Goal: Information Seeking & Learning: Learn about a topic

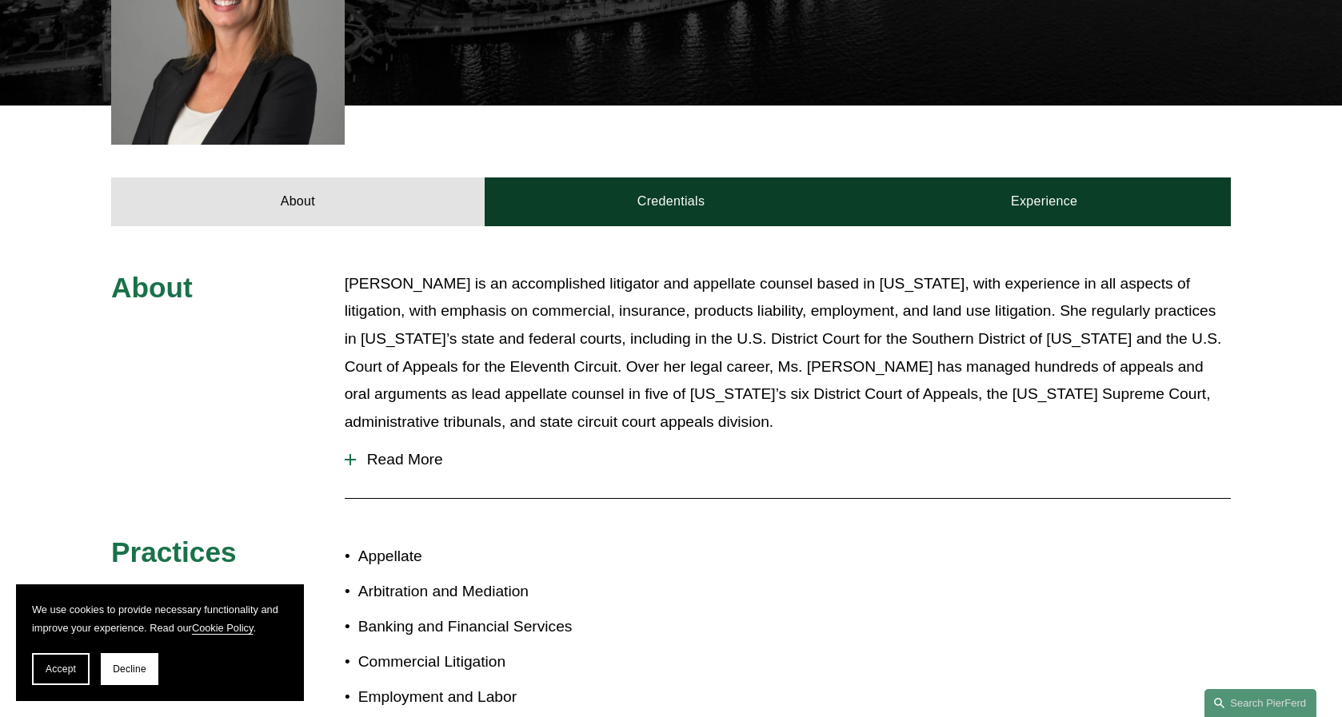
scroll to position [556, 0]
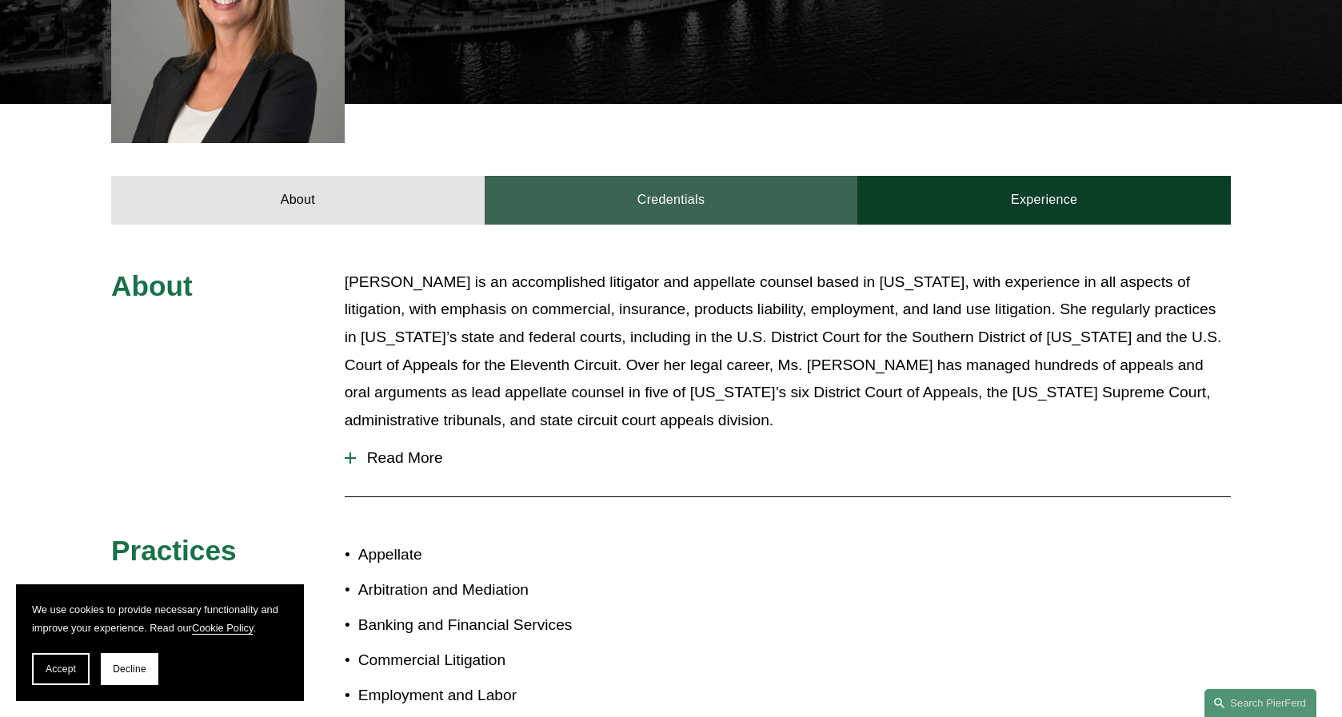
click at [636, 176] on link "Credentials" at bounding box center [671, 200] width 373 height 48
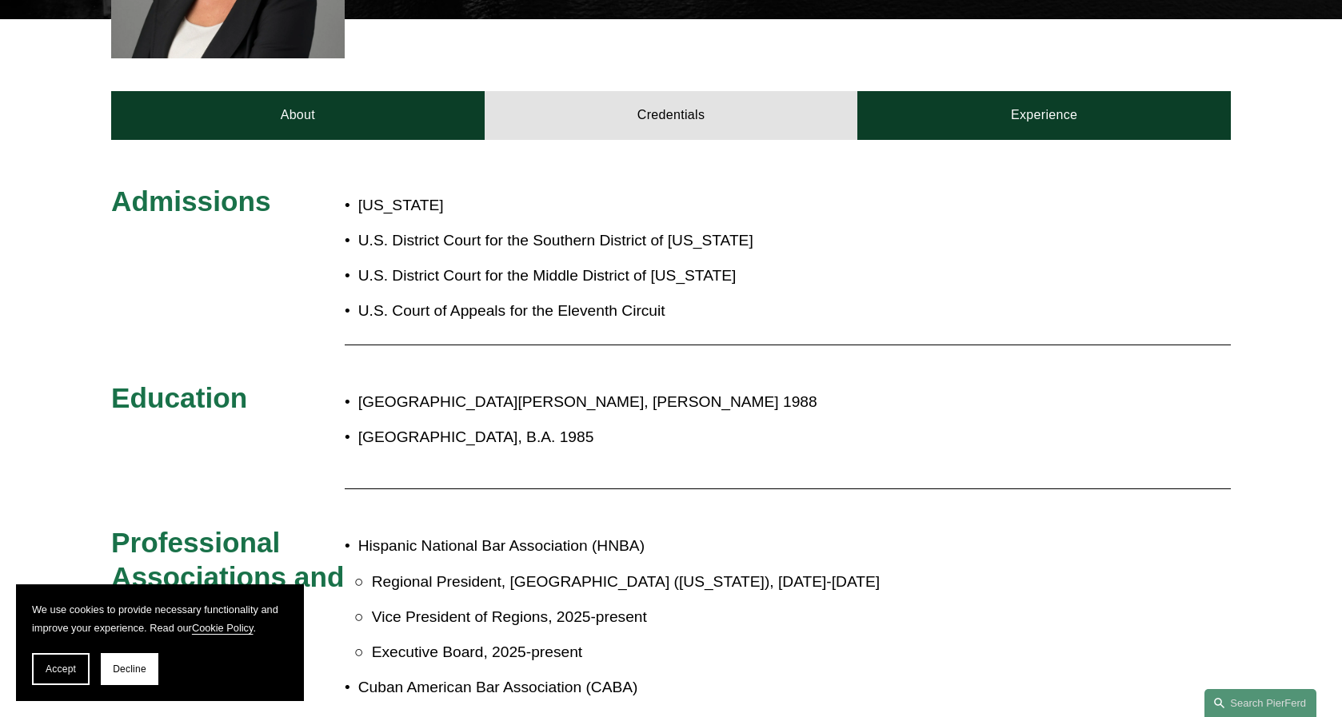
scroll to position [639, 0]
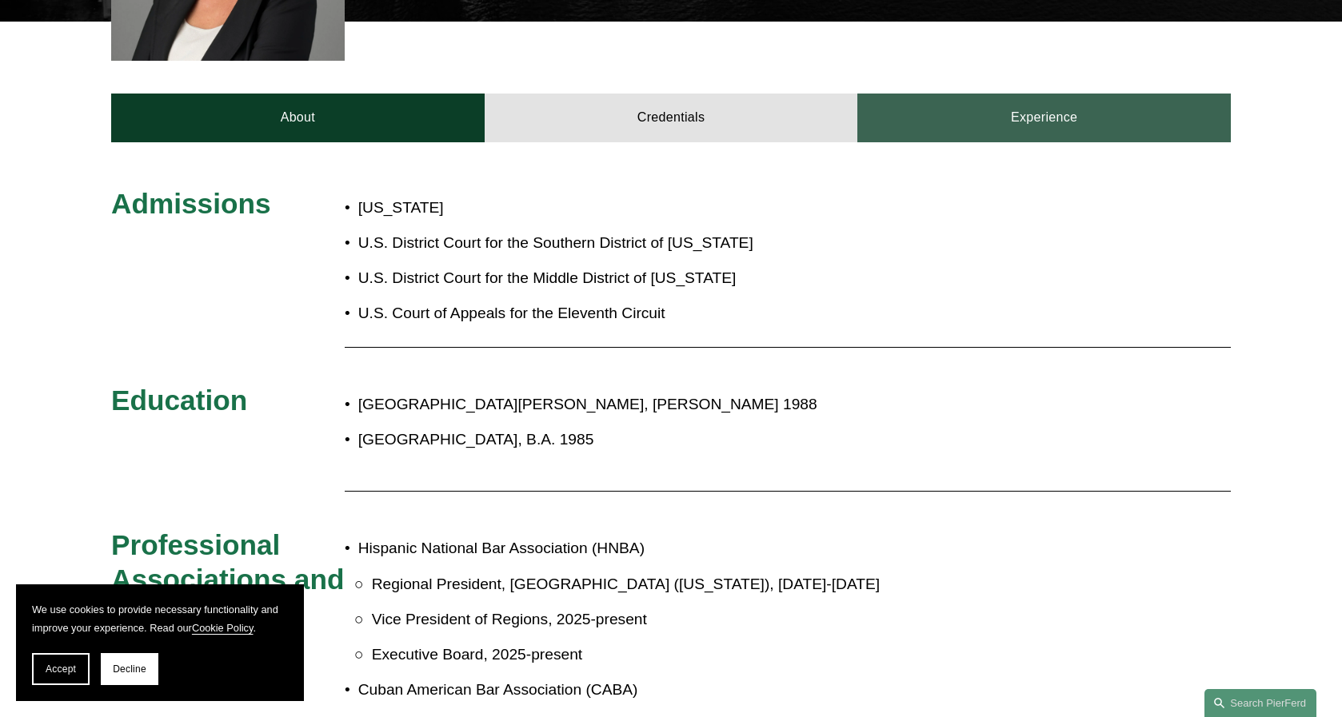
click at [959, 100] on link "Experience" at bounding box center [1043, 118] width 373 height 48
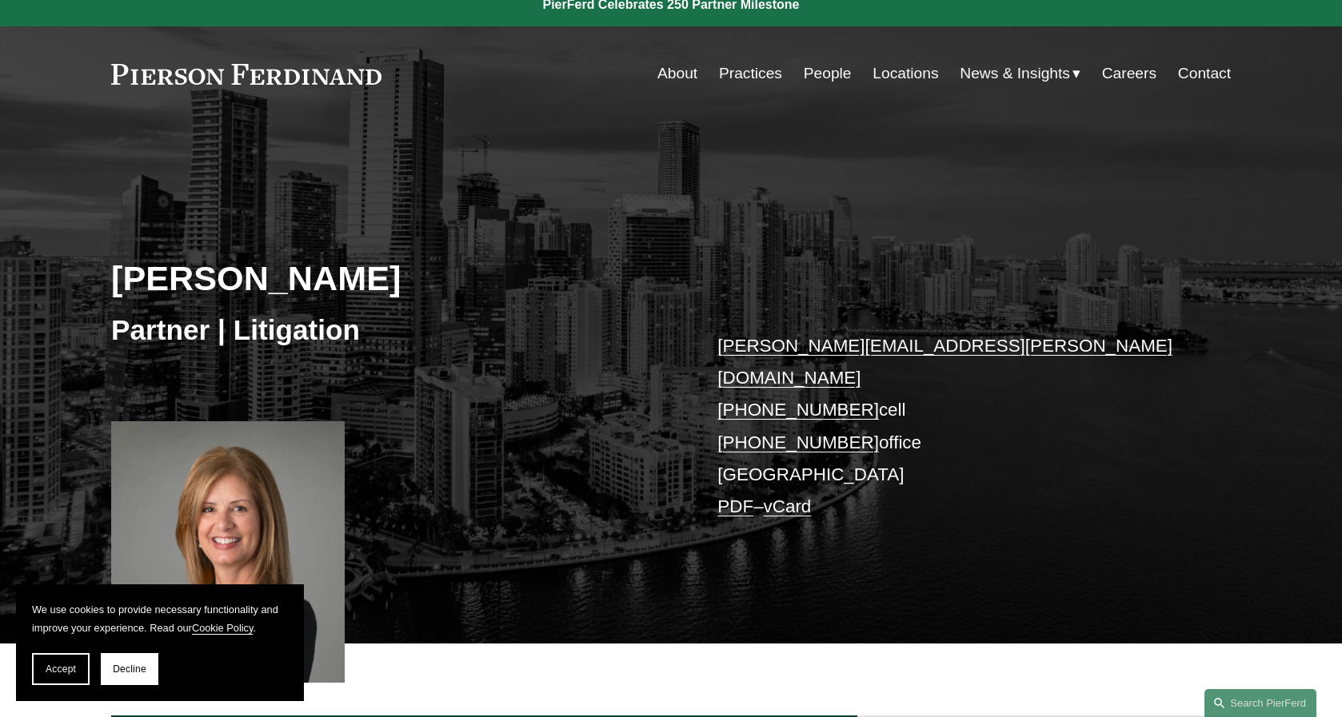
scroll to position [0, 0]
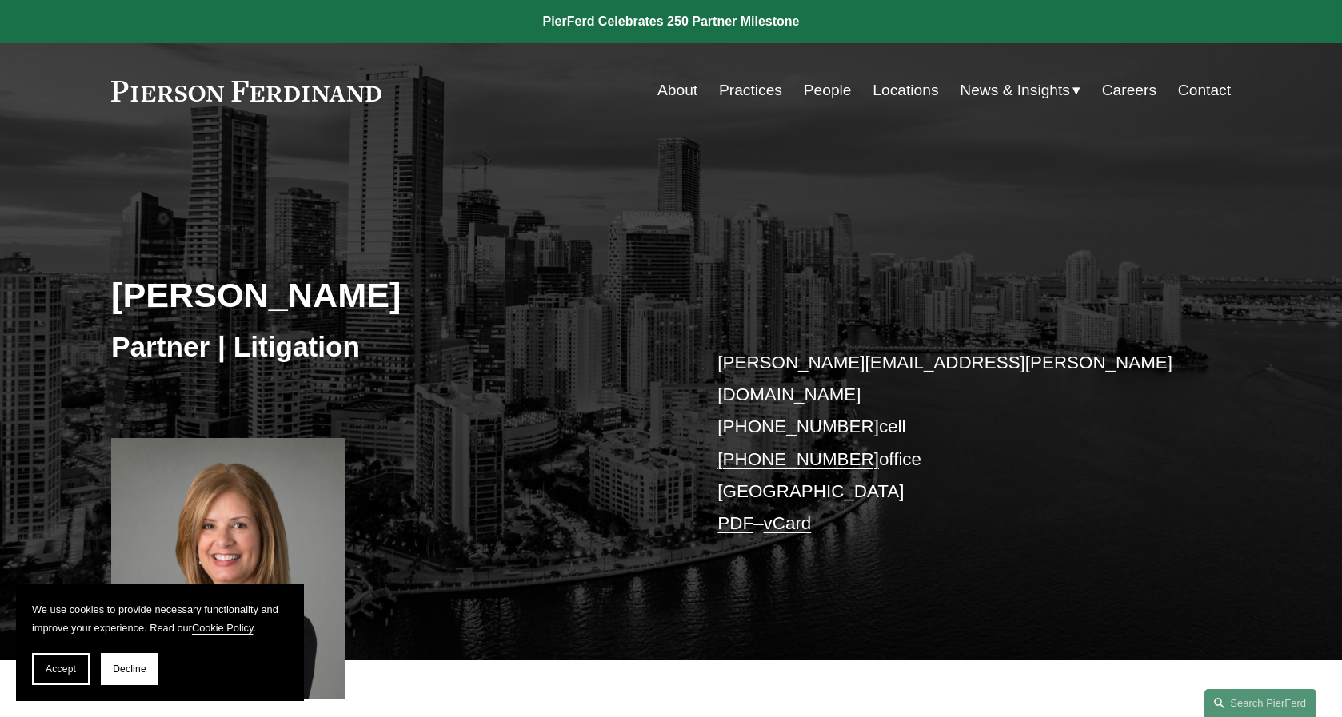
click at [742, 95] on link "Practices" at bounding box center [750, 90] width 63 height 30
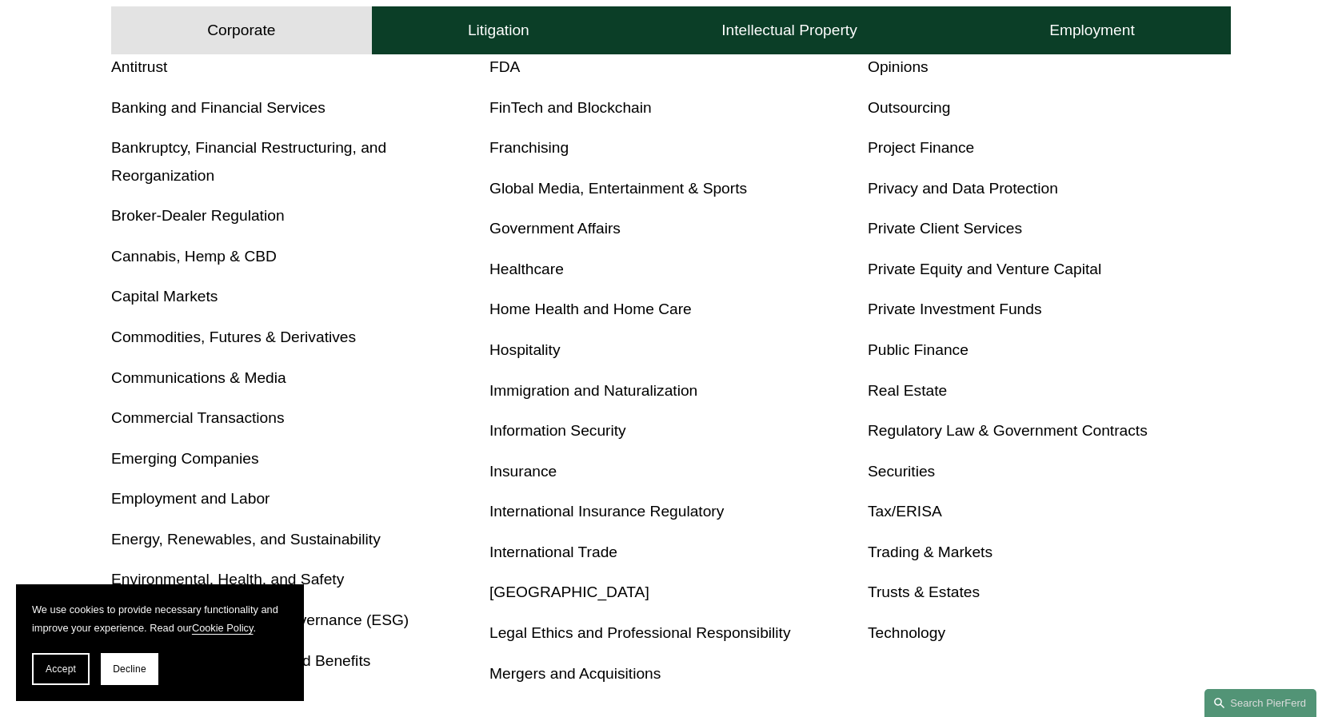
scroll to position [682, 0]
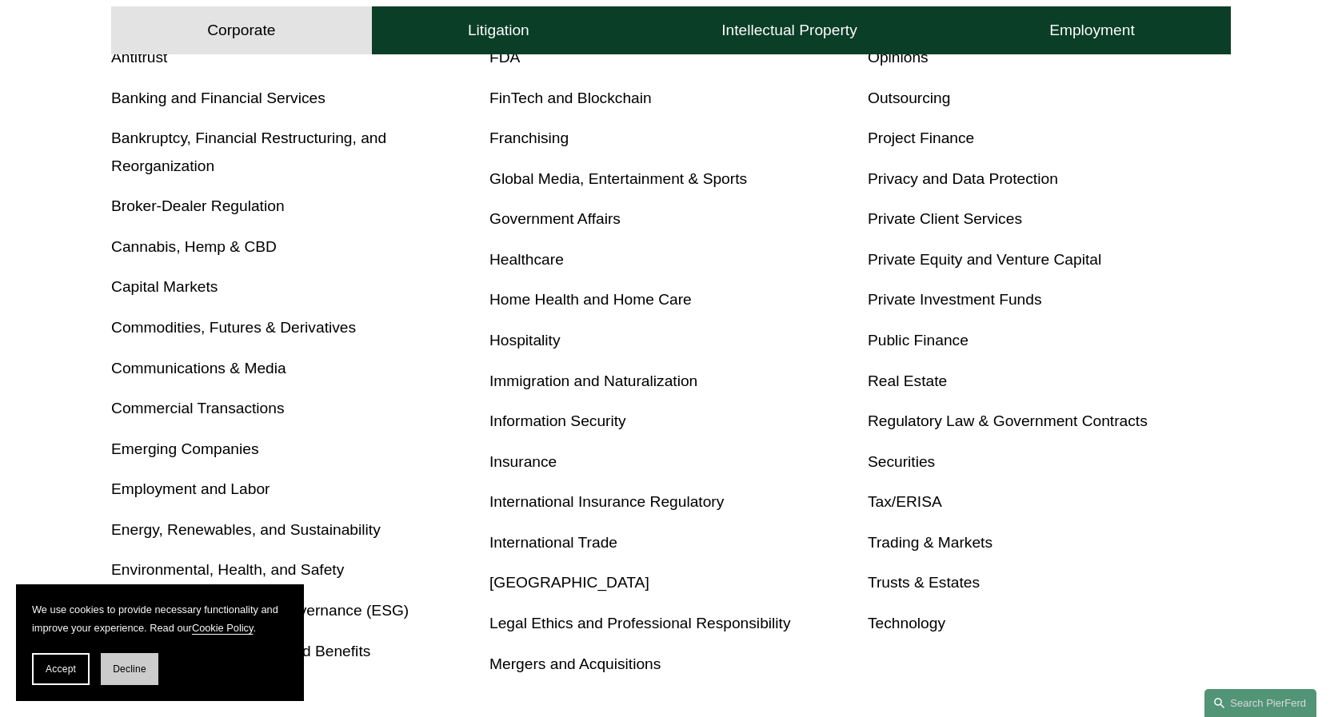
click at [118, 669] on span "Decline" at bounding box center [130, 669] width 34 height 11
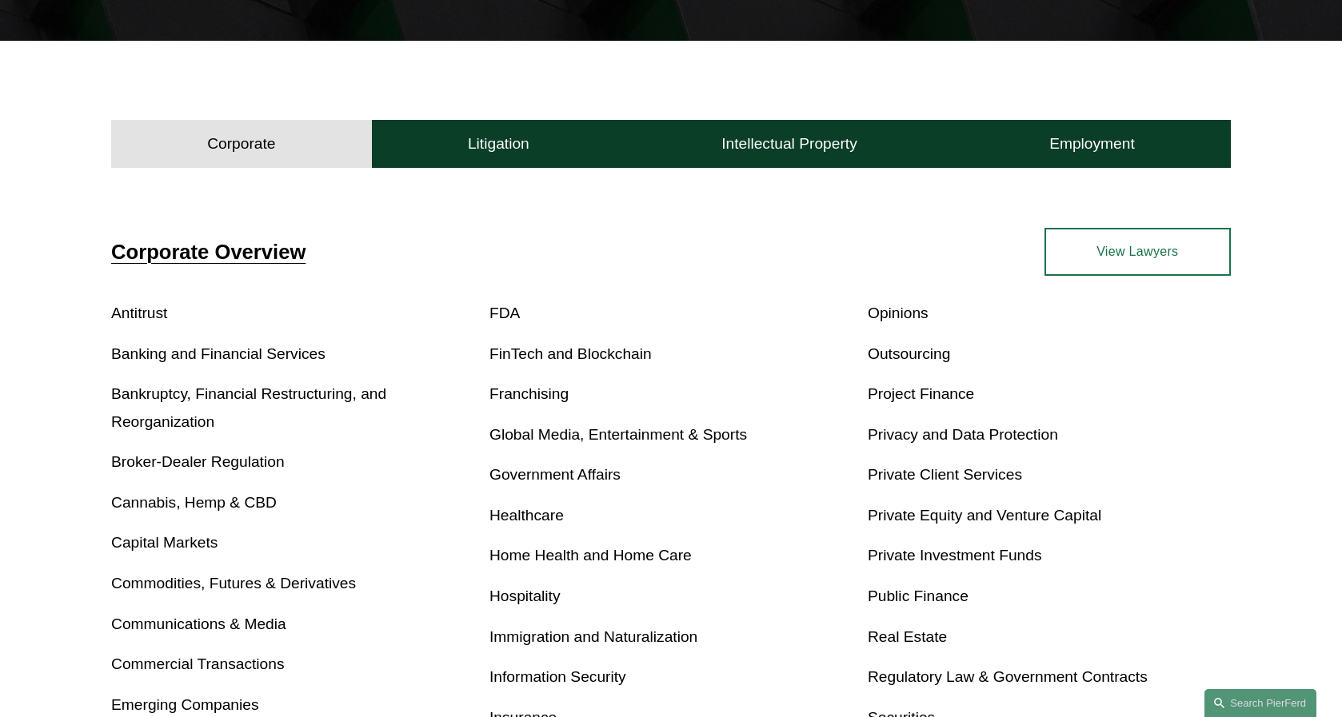
scroll to position [421, 0]
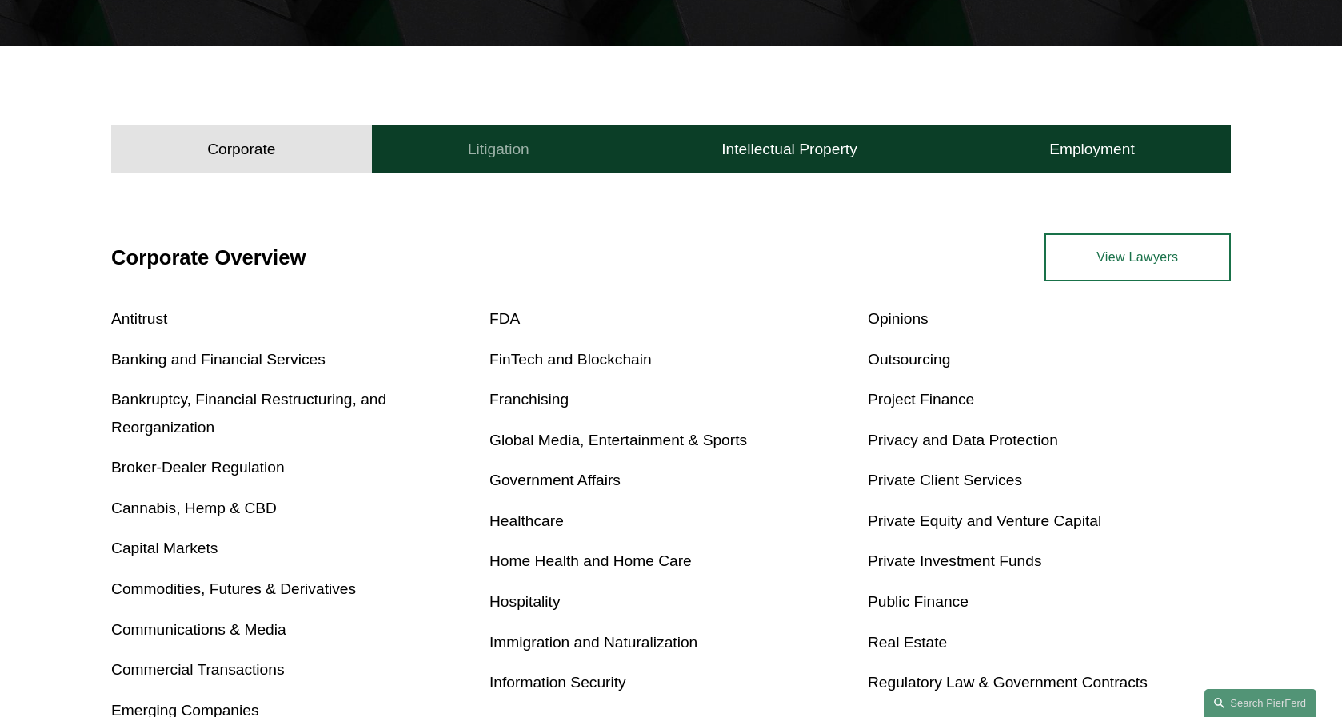
click at [489, 152] on h4 "Litigation" at bounding box center [499, 149] width 62 height 19
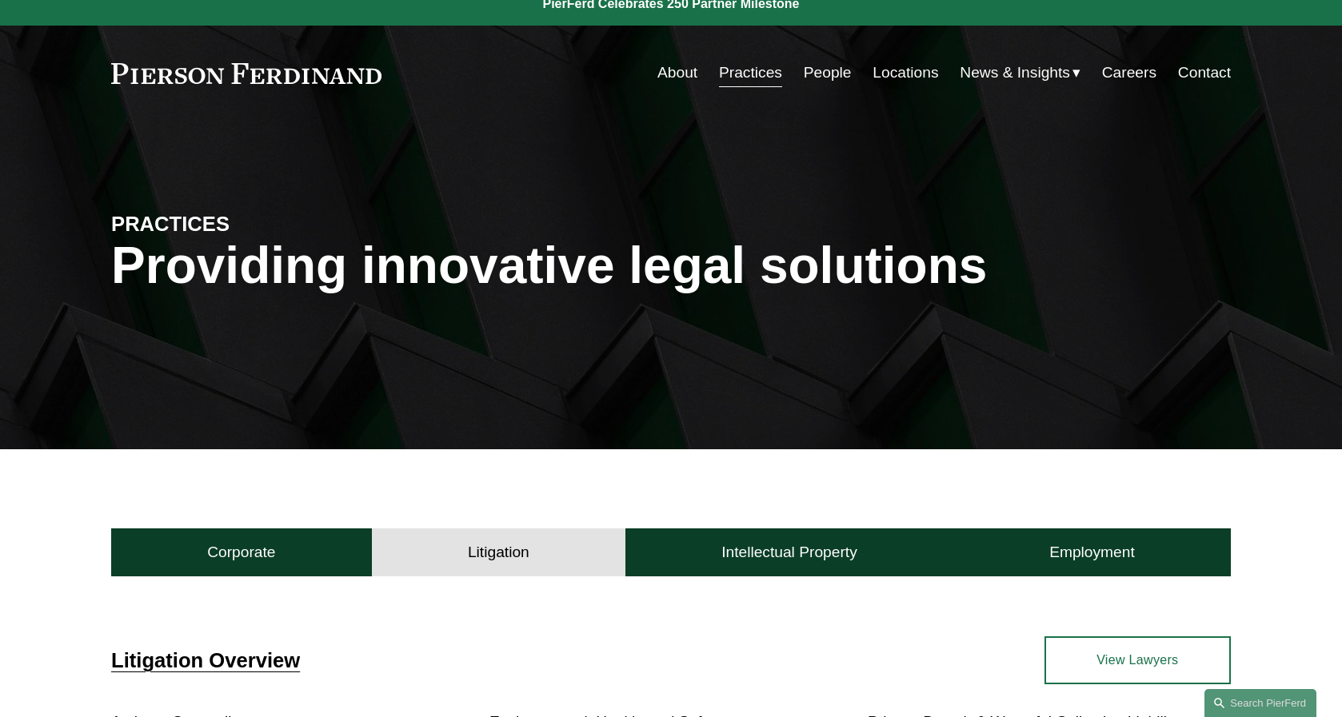
scroll to position [0, 0]
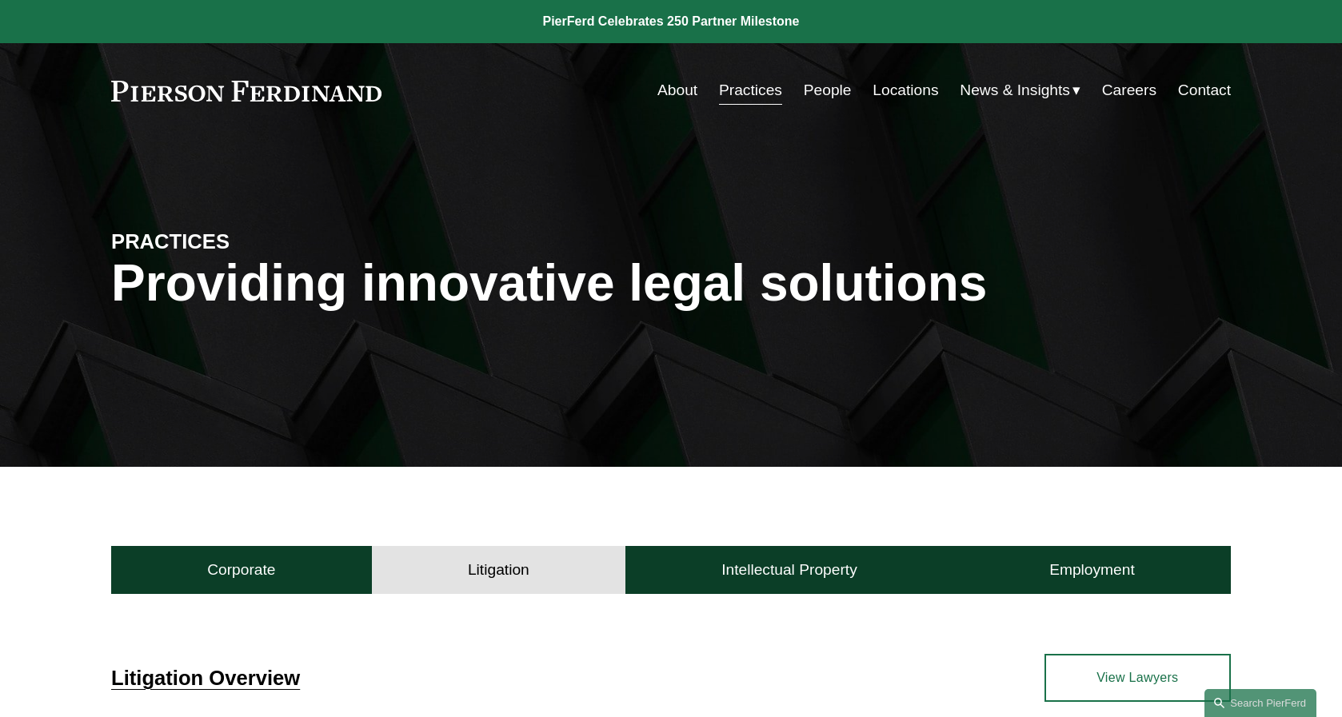
click at [887, 89] on link "Locations" at bounding box center [905, 90] width 66 height 30
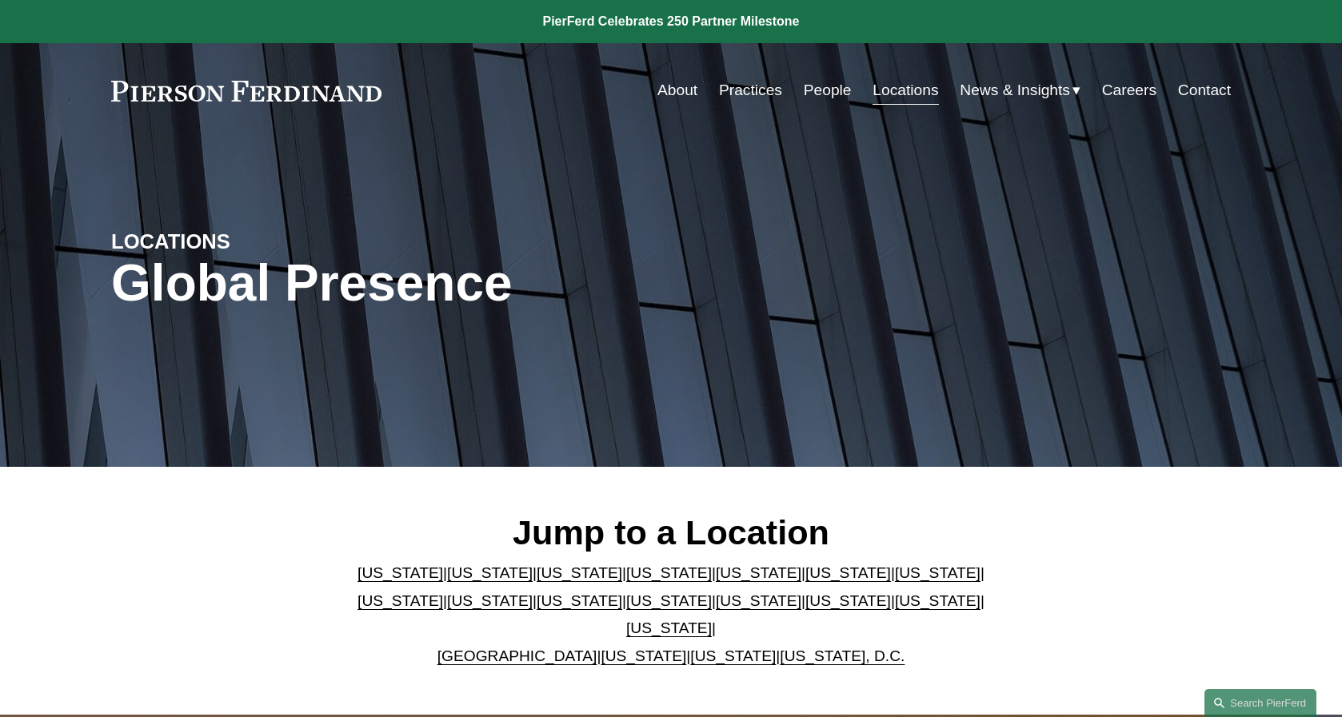
click at [667, 86] on link "About" at bounding box center [677, 90] width 40 height 30
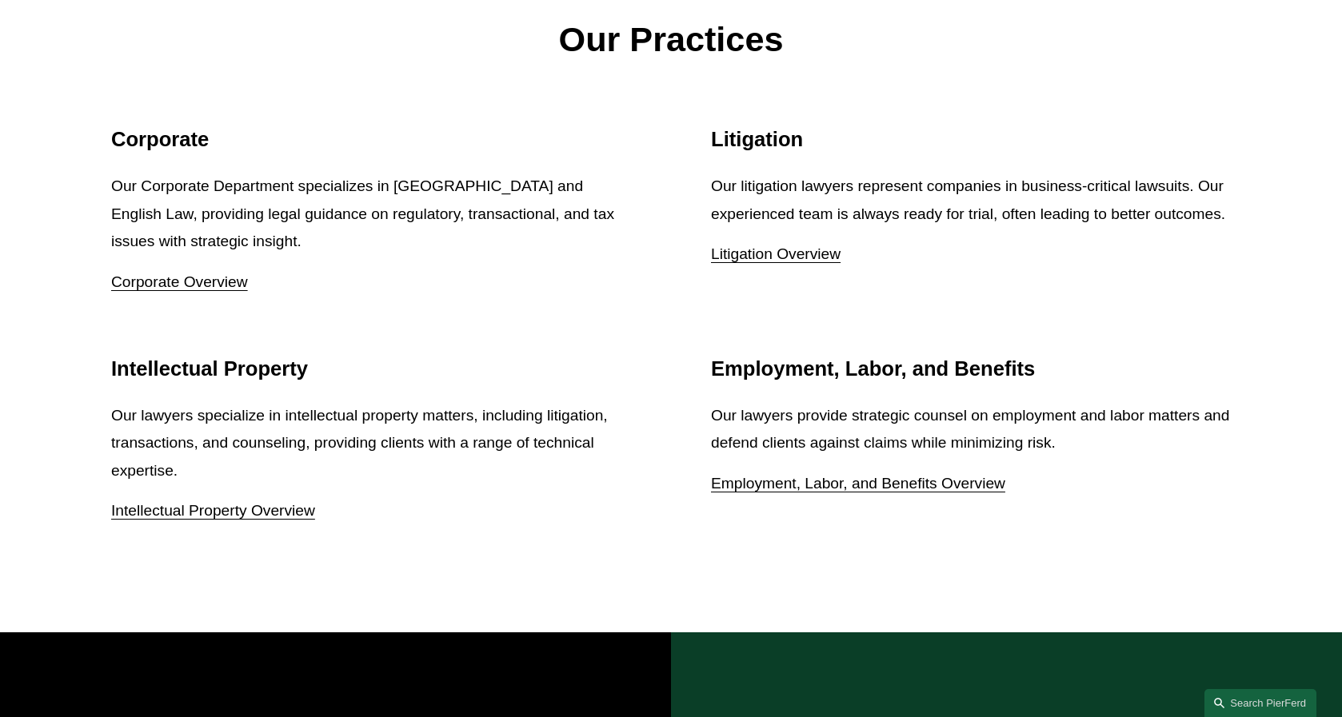
scroll to position [2067, 0]
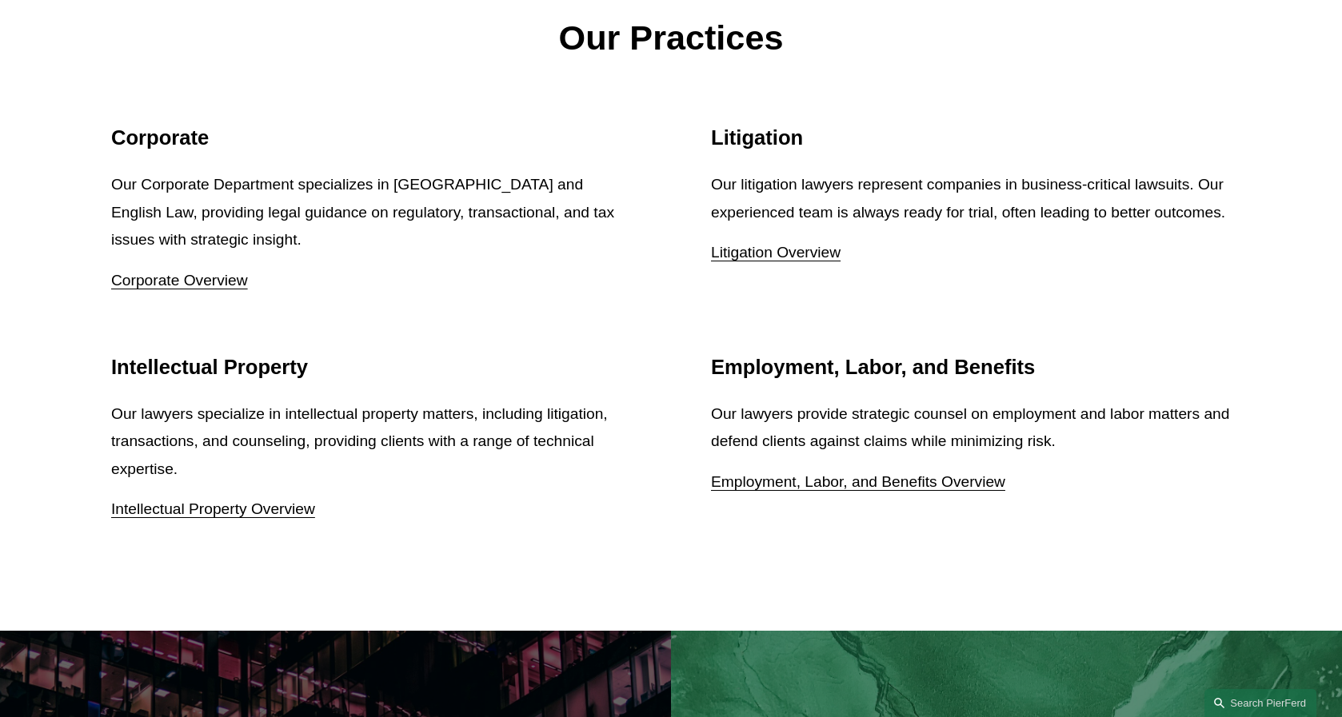
click at [740, 261] on link "Litigation Overview" at bounding box center [776, 252] width 130 height 17
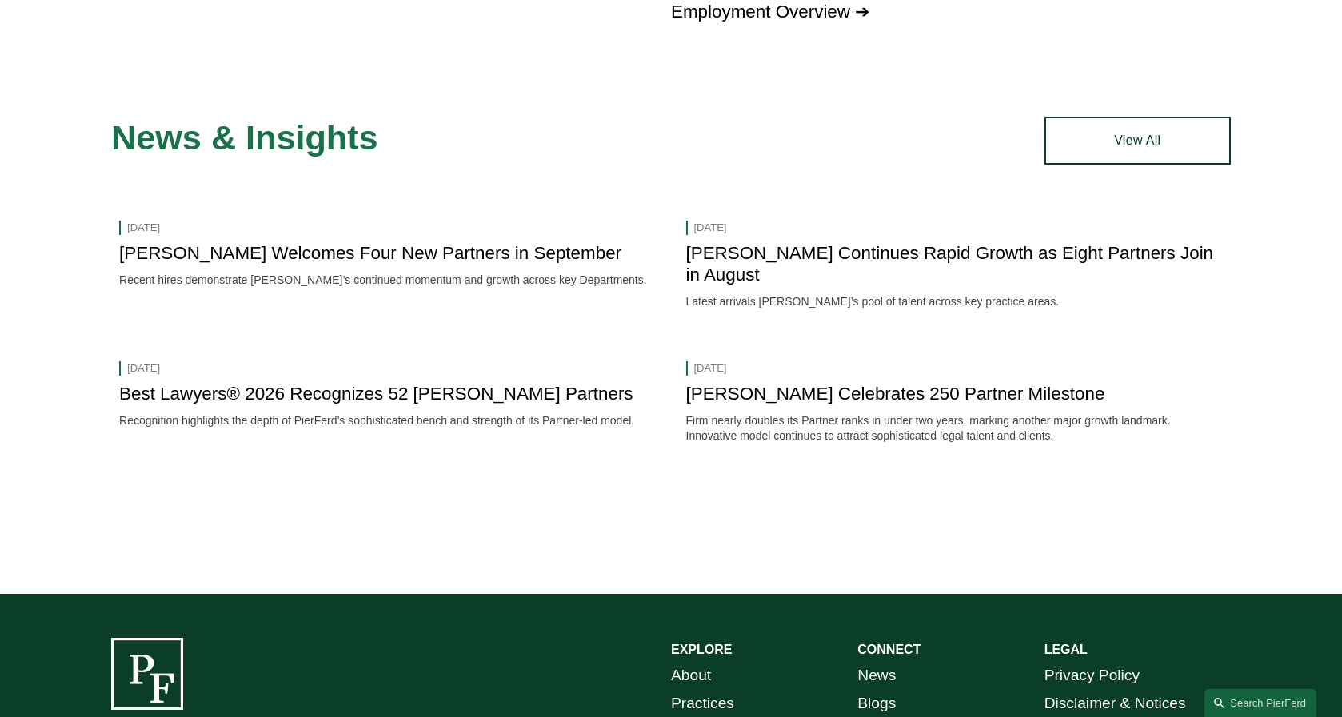
scroll to position [2135, 0]
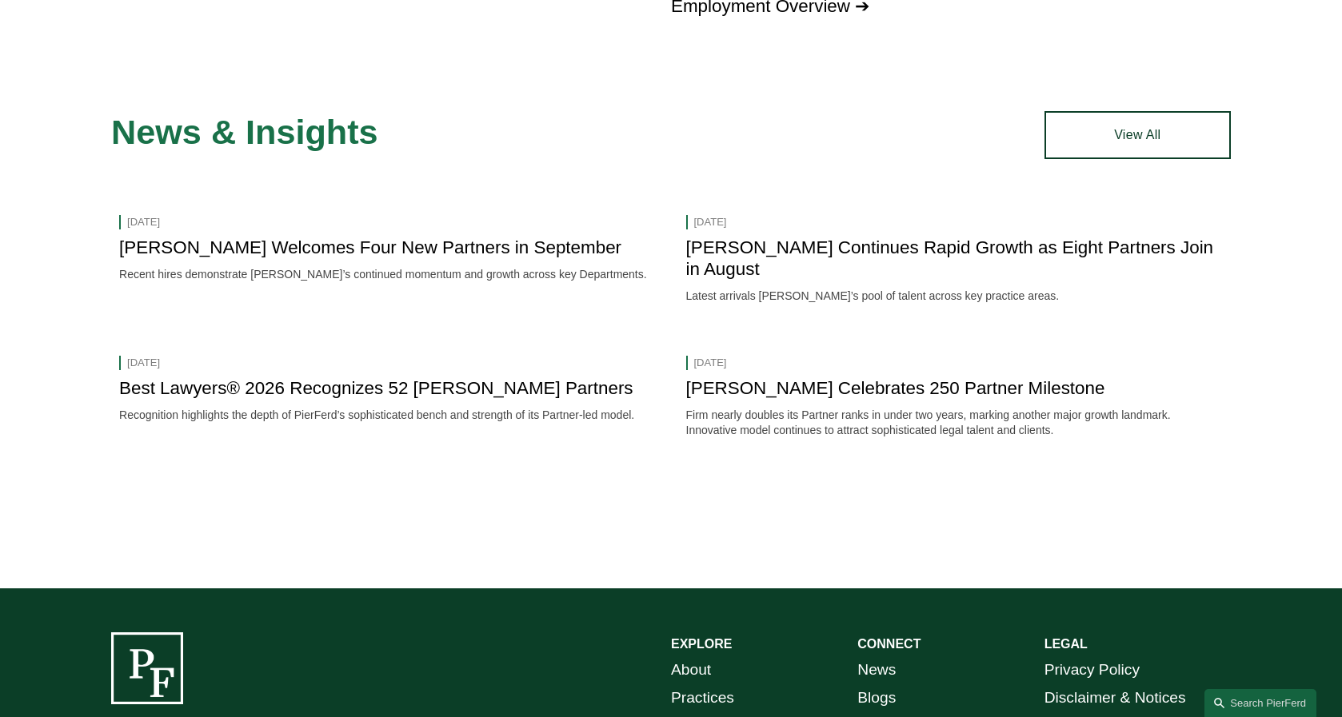
click at [578, 378] on link "Best Lawyers® 2026 Recognizes 52 Pierson Ferdinand Partners" at bounding box center [375, 388] width 513 height 20
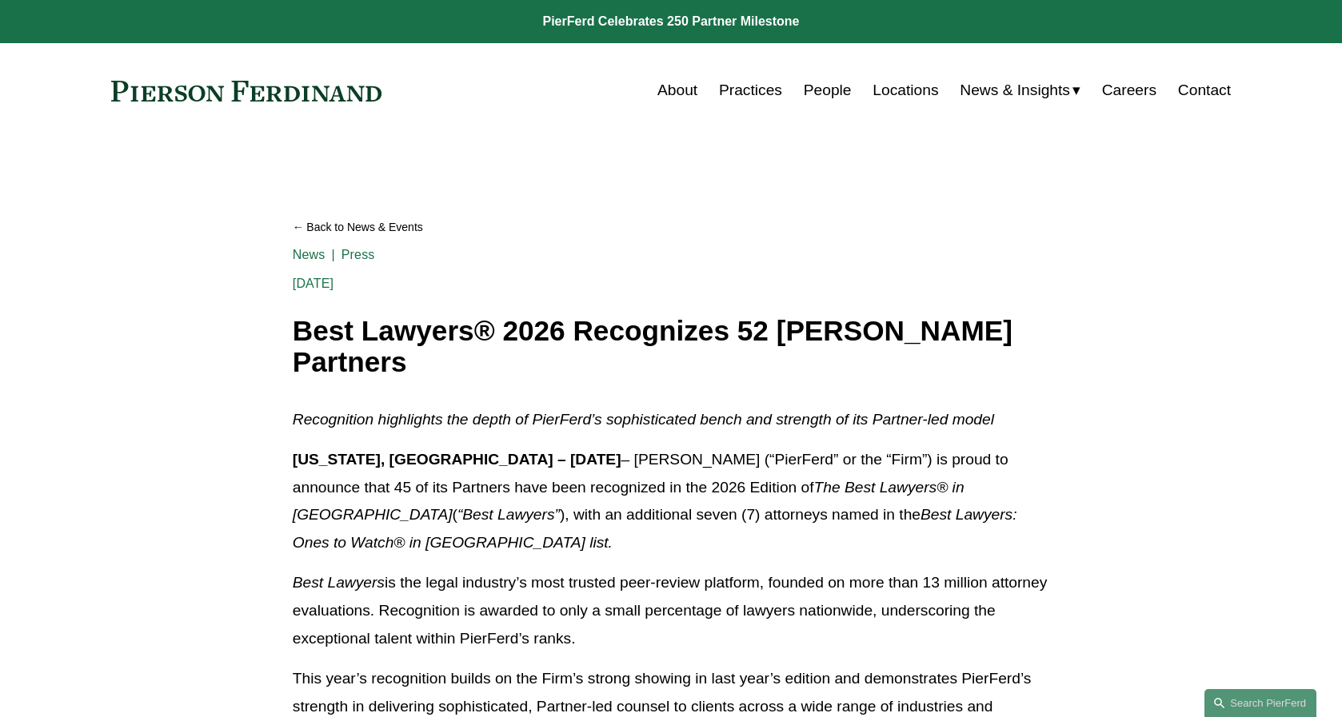
drag, startPoint x: 393, startPoint y: 90, endPoint x: 269, endPoint y: 77, distance: 123.8
click at [269, 77] on div "About Practices People Locations News & Insights News" at bounding box center [670, 90] width 1119 height 30
drag, startPoint x: 92, startPoint y: 97, endPoint x: 155, endPoint y: 89, distance: 63.7
click at [155, 89] on div "Skip to Content About Practices People Locations" at bounding box center [671, 90] width 1342 height 94
click at [815, 94] on link "People" at bounding box center [828, 90] width 48 height 30
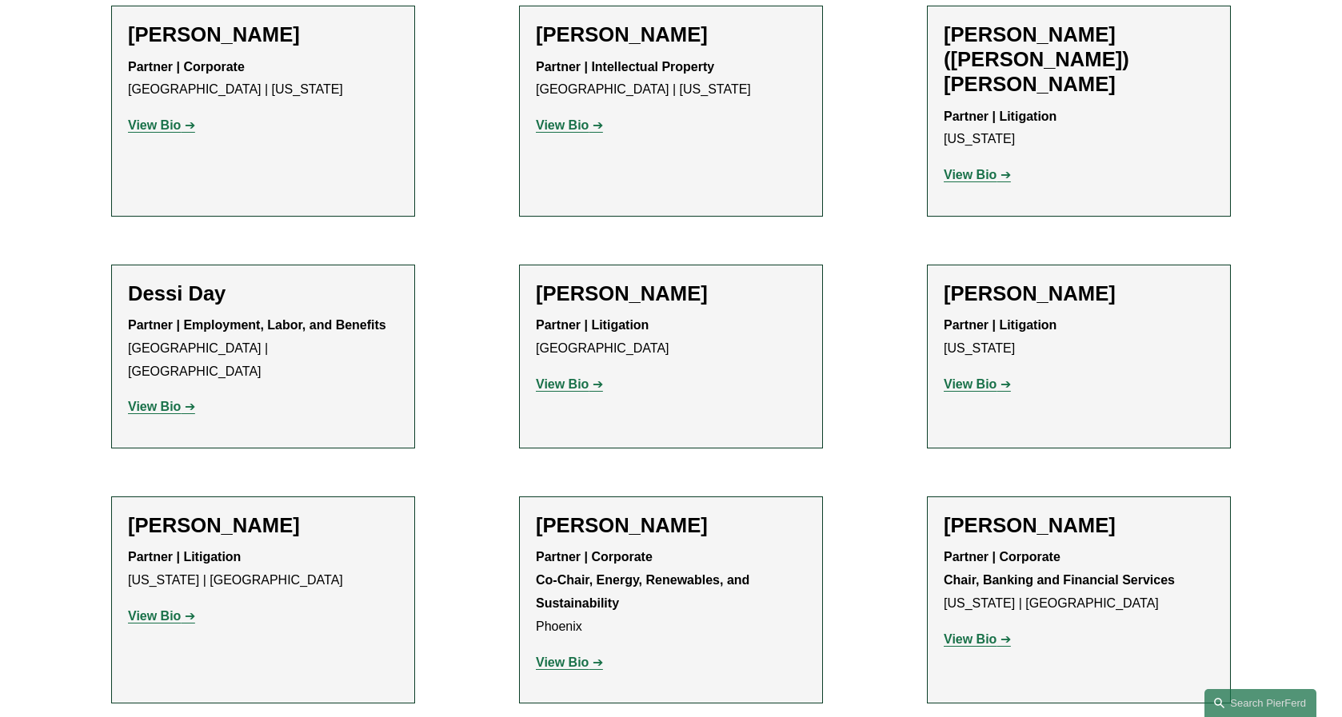
scroll to position [5074, 0]
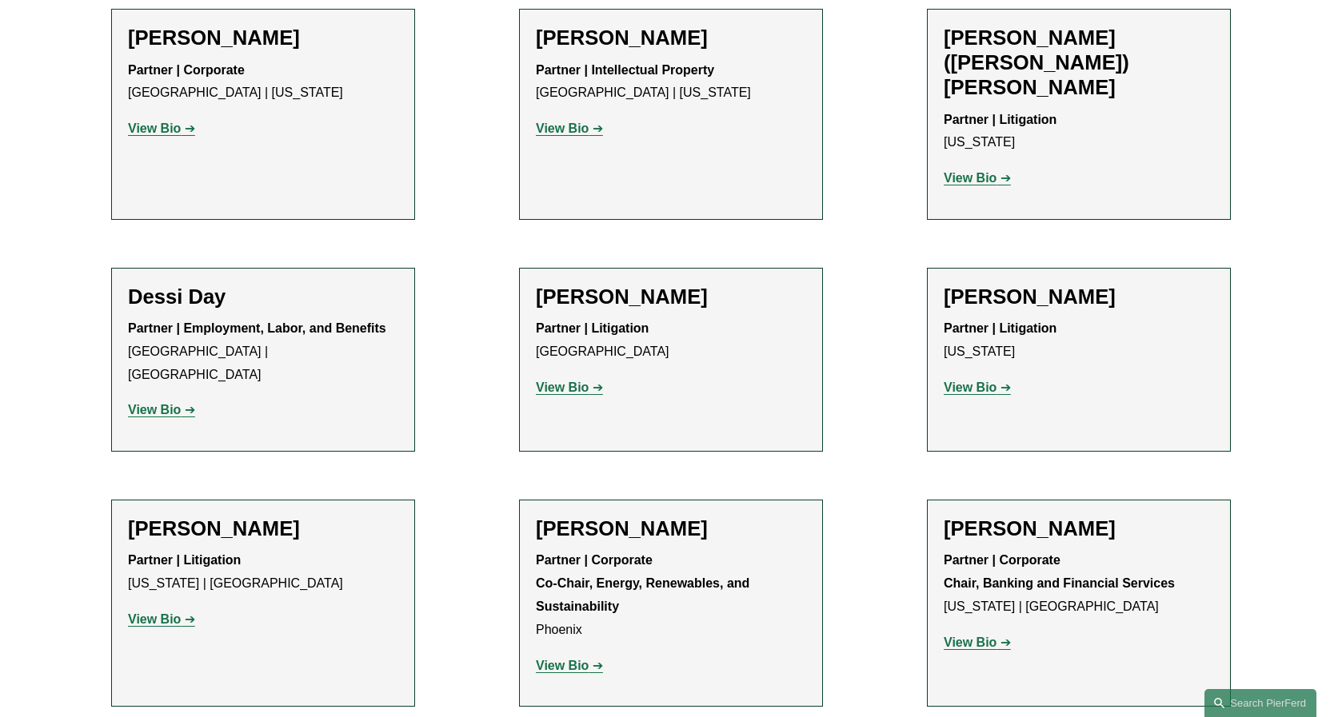
click at [574, 381] on strong "View Bio" at bounding box center [562, 388] width 53 height 14
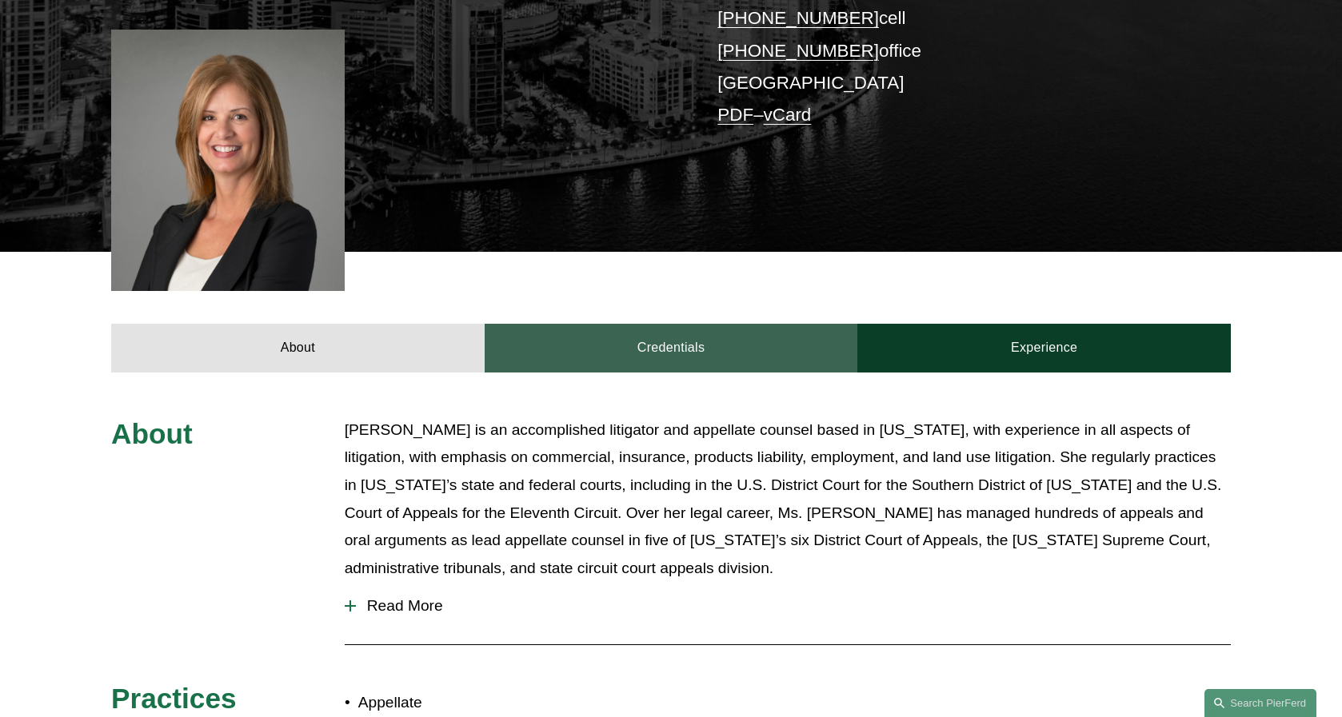
scroll to position [414, 0]
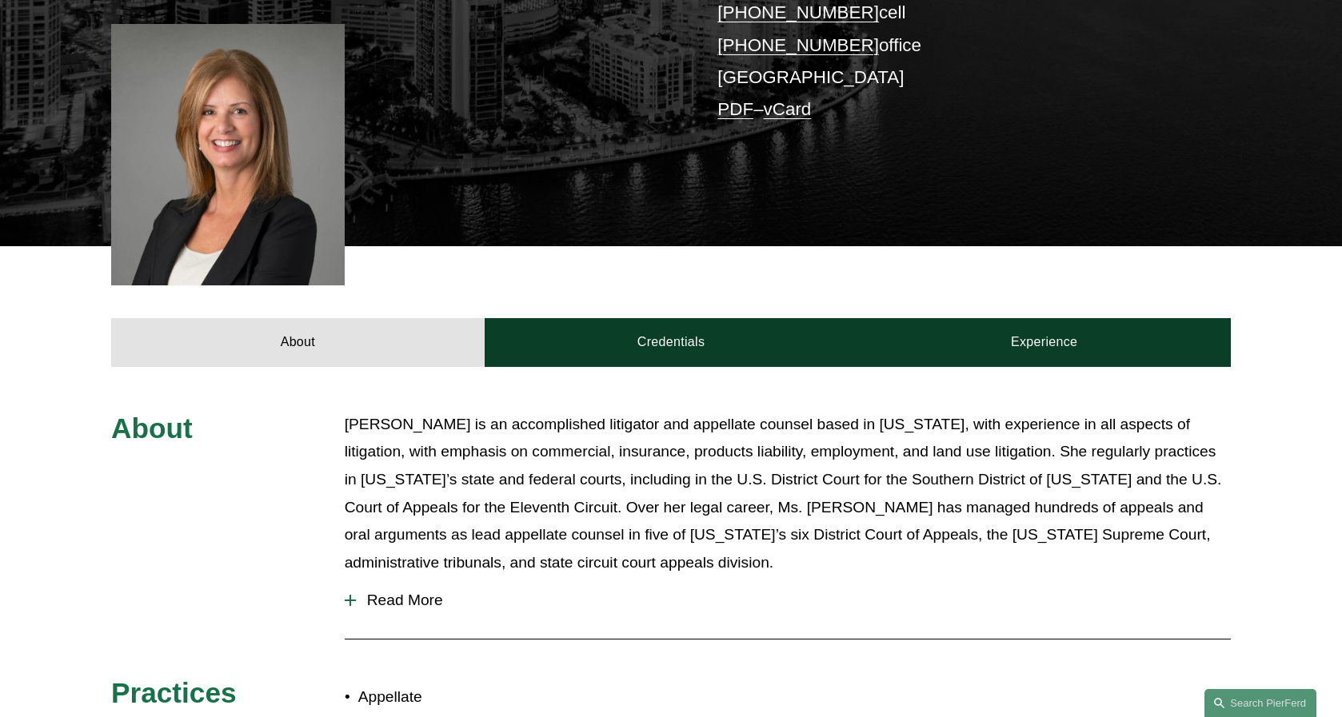
click at [356, 592] on span "Read More" at bounding box center [793, 601] width 875 height 18
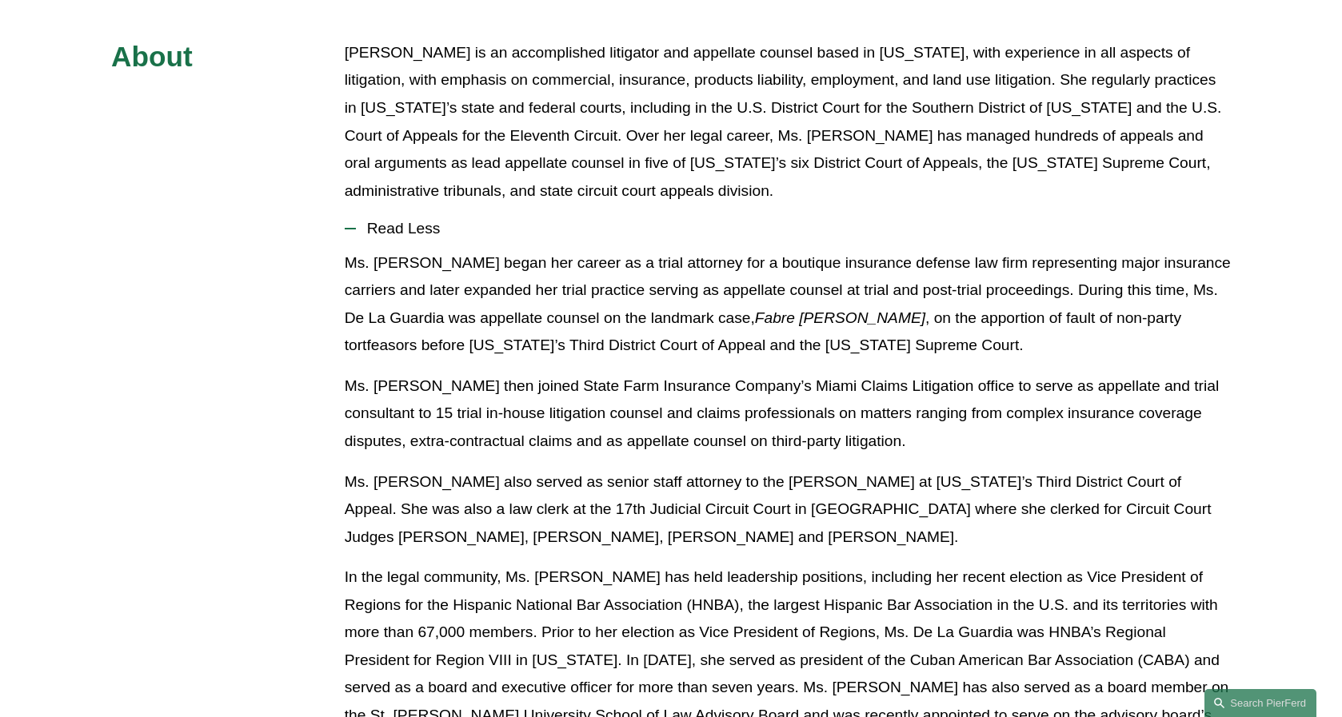
scroll to position [787, 0]
drag, startPoint x: 860, startPoint y: 295, endPoint x: 757, endPoint y: 305, distance: 103.7
click at [757, 305] on p "Ms. [PERSON_NAME] began her career as a trial attorney for a boutique insurance…" at bounding box center [788, 304] width 886 height 110
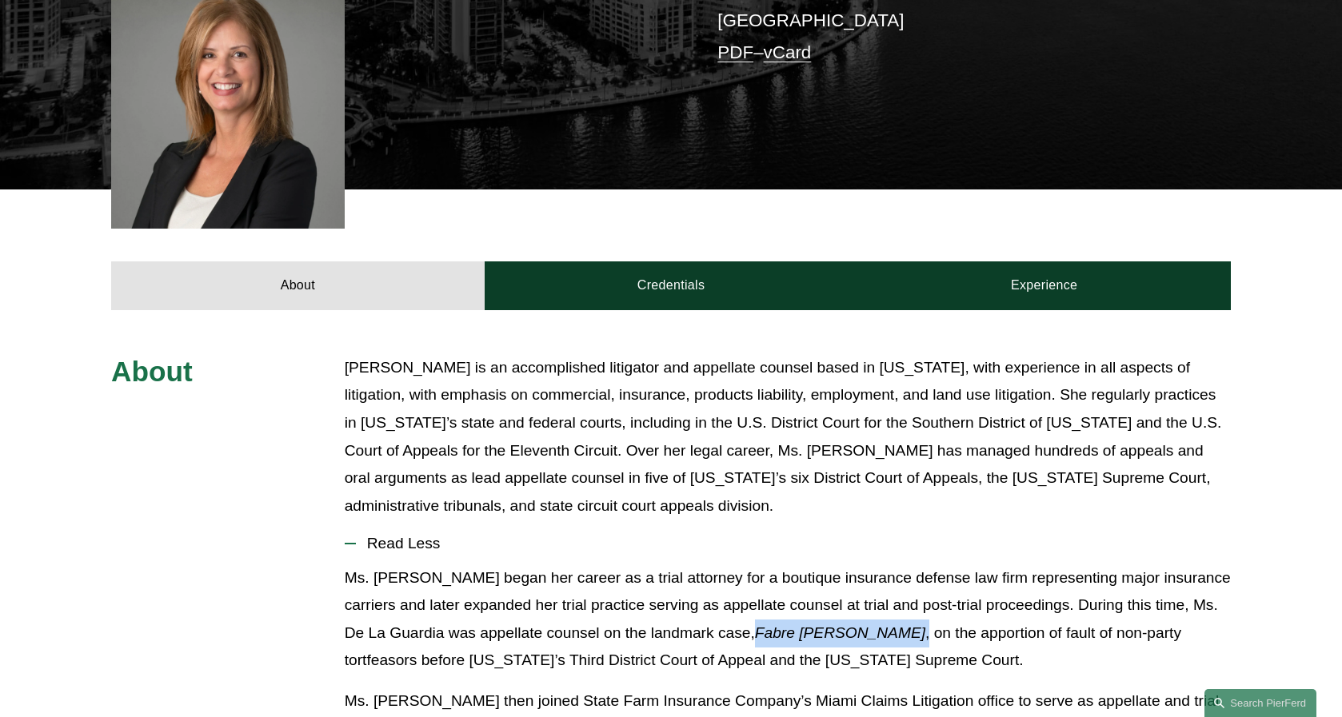
scroll to position [377, 0]
